Goal: Find specific page/section: Find specific page/section

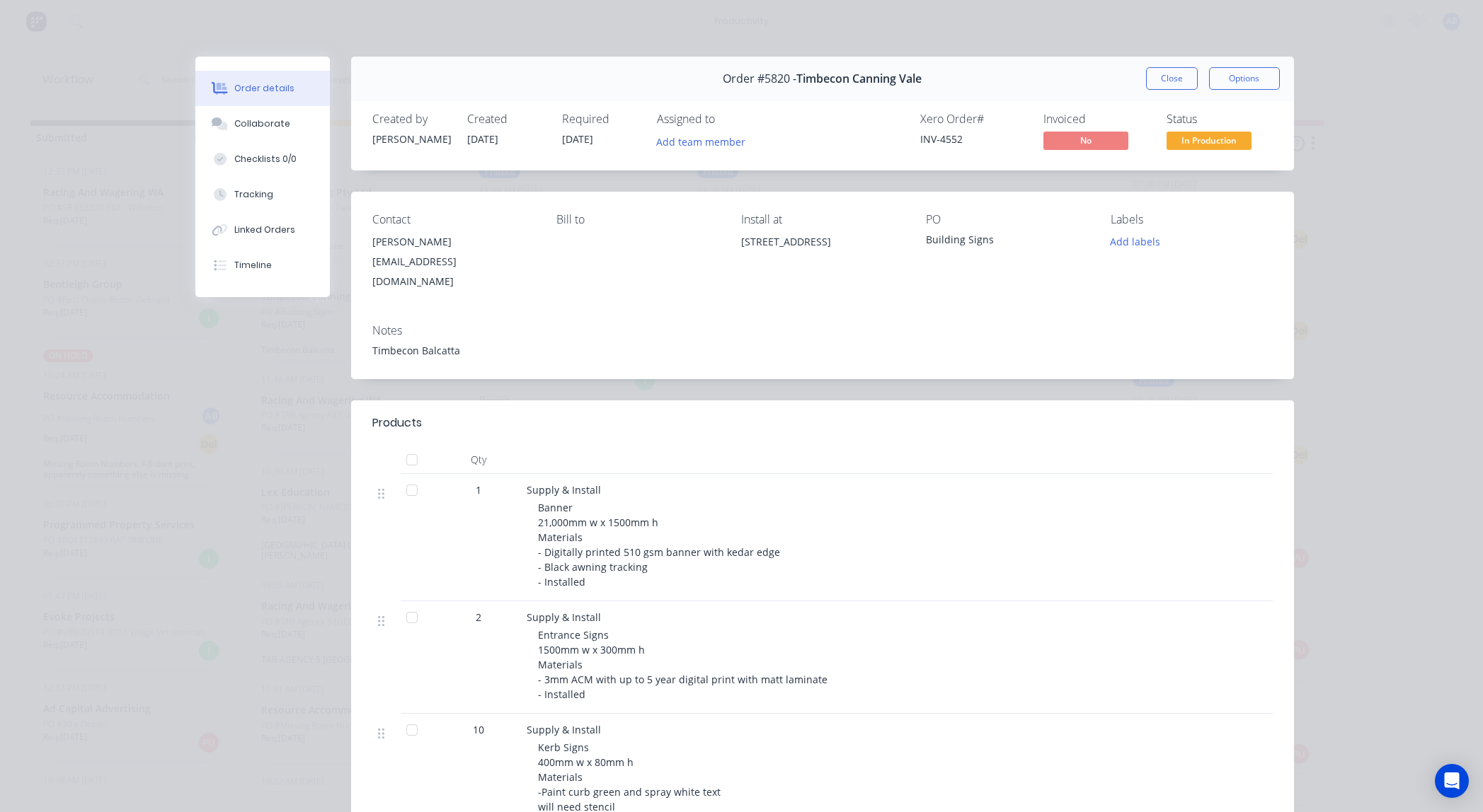
scroll to position [248, 0]
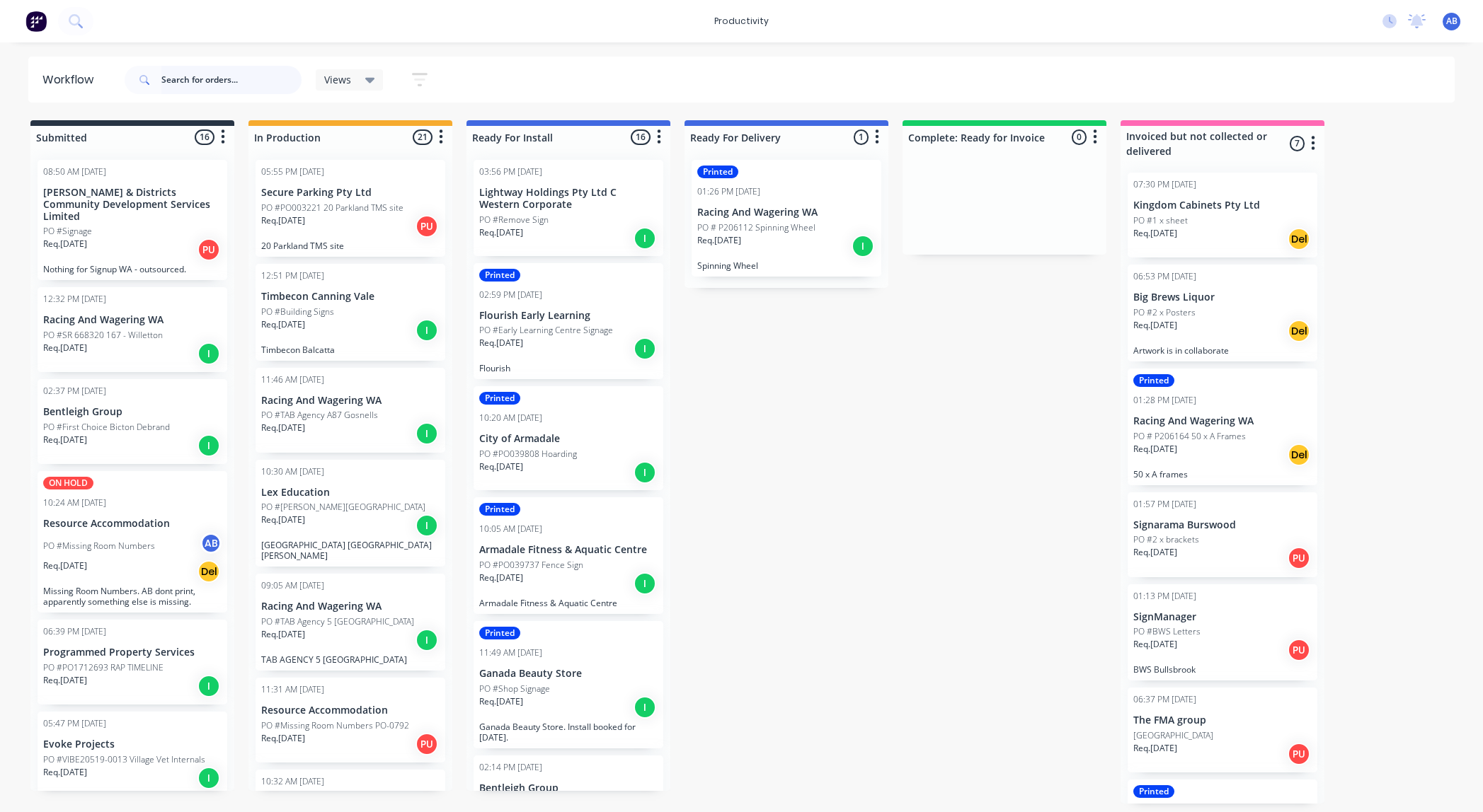
click at [195, 79] on input "text" at bounding box center [231, 80] width 140 height 29
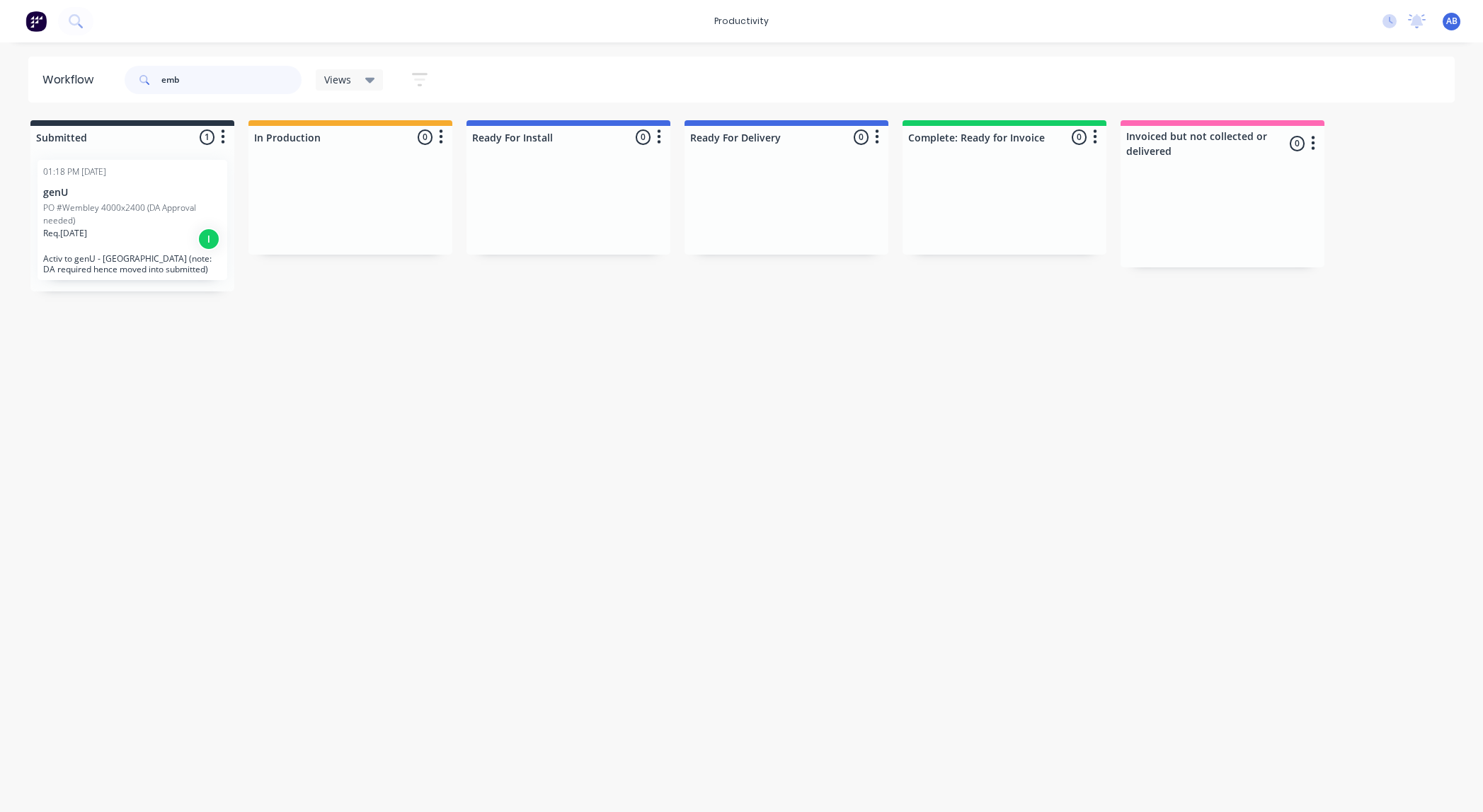
type input "emb"
click at [107, 67] on div "Workflow" at bounding box center [75, 80] width 93 height 43
drag, startPoint x: 189, startPoint y: 85, endPoint x: 59, endPoint y: 68, distance: 131.1
click at [59, 68] on header "Workflow emb Views Save new view None (Default) edit Show/Hide statuses Show li…" at bounding box center [742, 80] width 1427 height 46
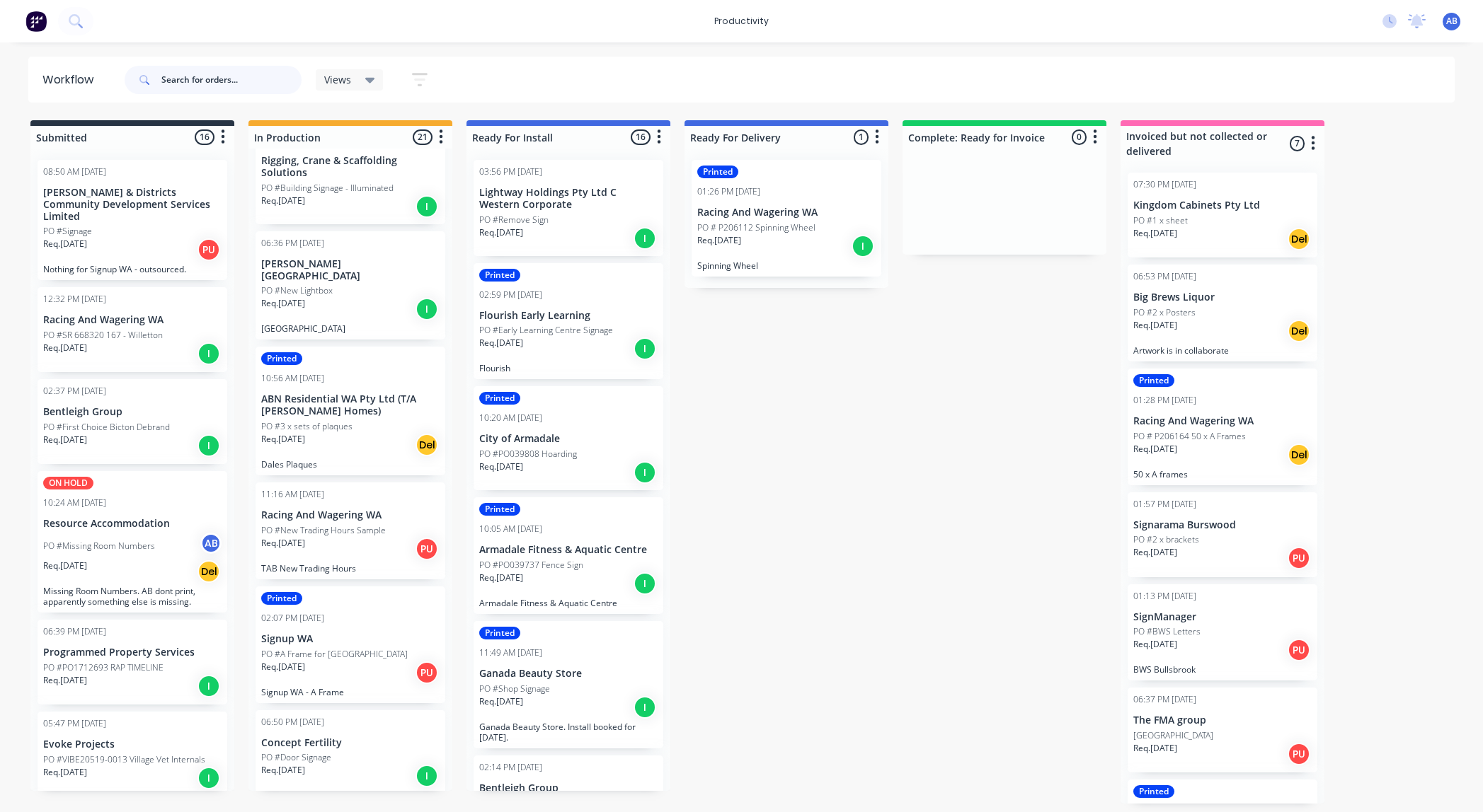
scroll to position [1642, 0]
